Goal: Transaction & Acquisition: Purchase product/service

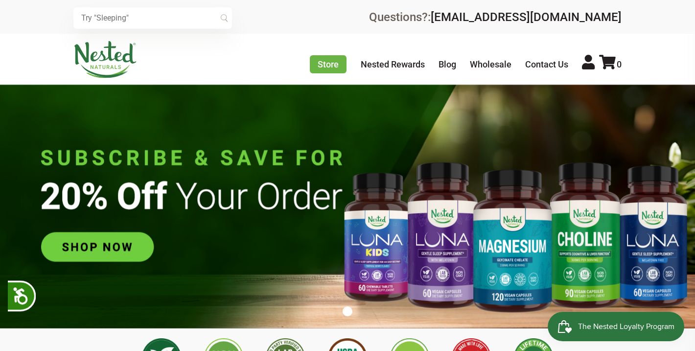
click at [113, 245] on img at bounding box center [347, 207] width 695 height 244
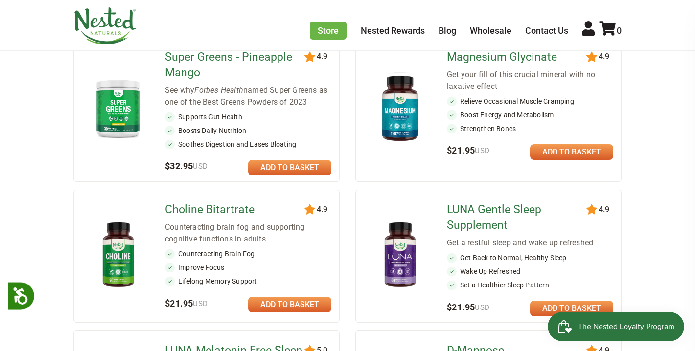
scroll to position [182, 0]
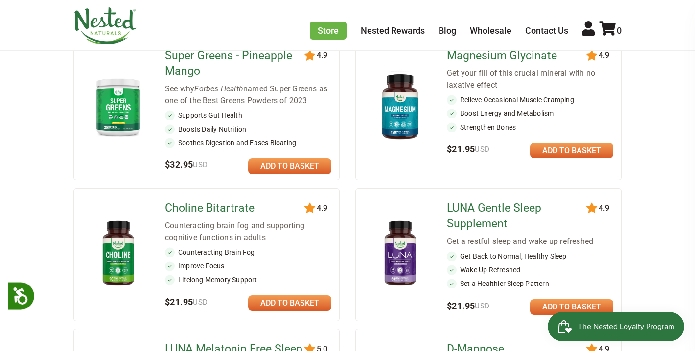
click at [283, 303] on link at bounding box center [289, 304] width 83 height 16
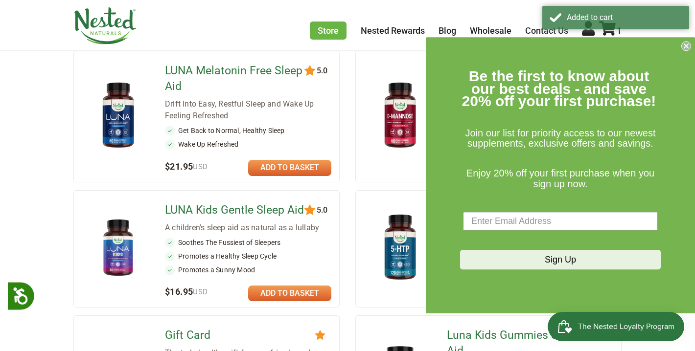
scroll to position [461, 0]
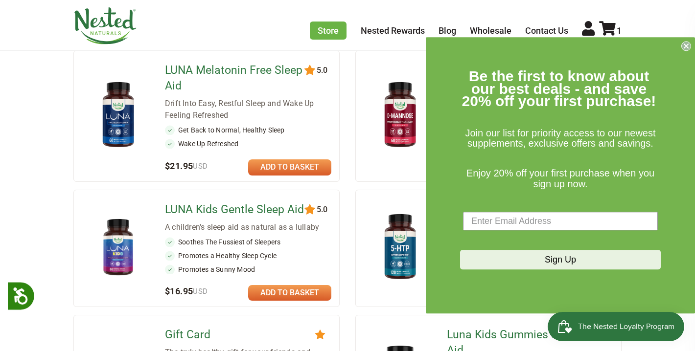
click at [683, 46] on circle "Close dialog" at bounding box center [686, 46] width 9 height 9
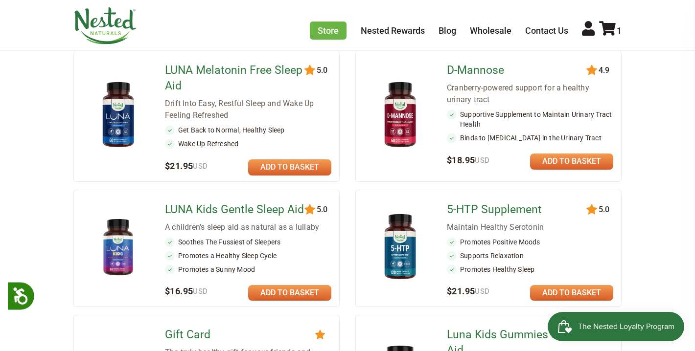
click at [555, 291] on link at bounding box center [571, 293] width 83 height 16
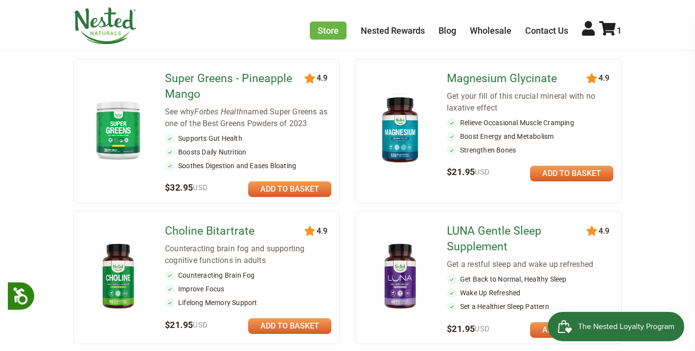
scroll to position [160, 0]
click at [566, 167] on link at bounding box center [571, 173] width 83 height 16
click at [610, 27] on icon at bounding box center [607, 28] width 17 height 15
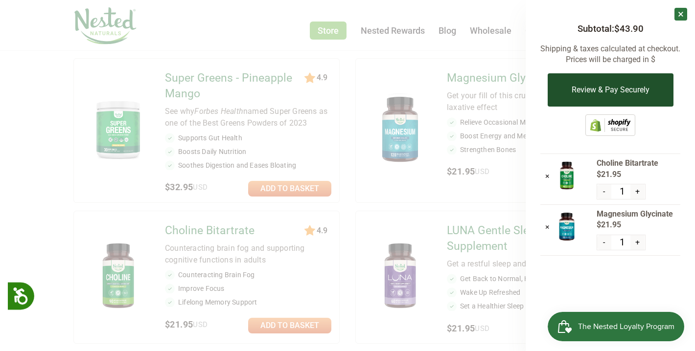
click at [613, 85] on button "Review & Pay Securely" at bounding box center [610, 89] width 126 height 33
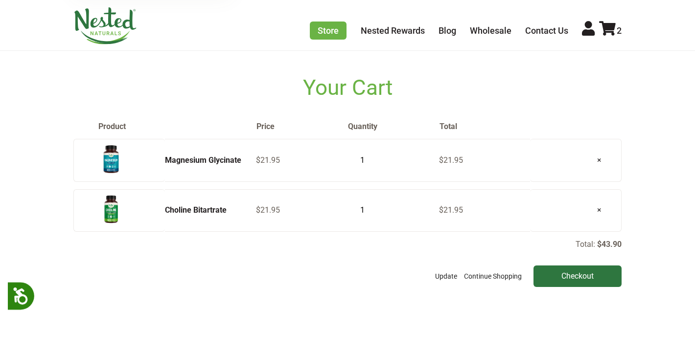
scroll to position [45, 0]
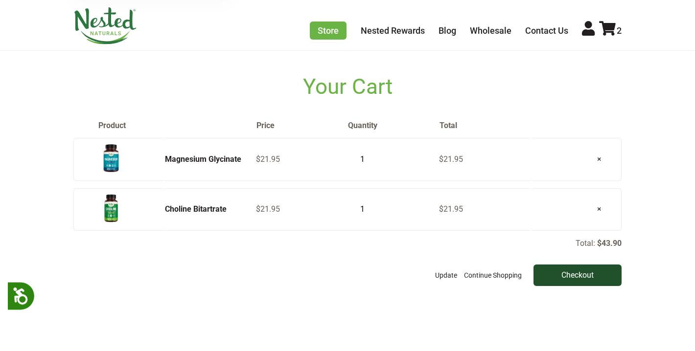
click at [573, 276] on input "Checkout" at bounding box center [577, 276] width 88 height 22
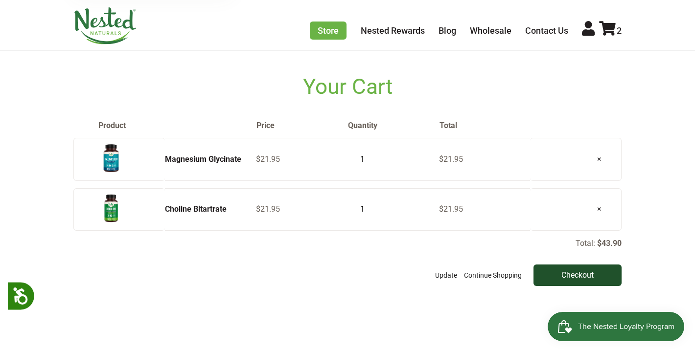
scroll to position [0, 0]
